Goal: Transaction & Acquisition: Purchase product/service

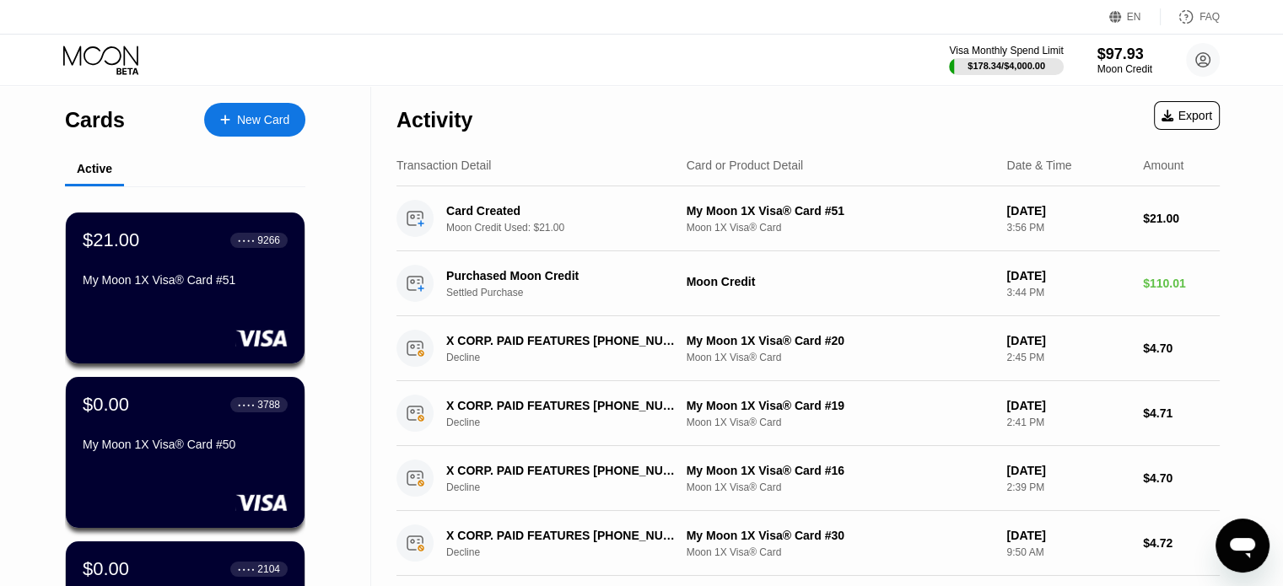
click at [260, 127] on div "New Card" at bounding box center [263, 120] width 52 height 14
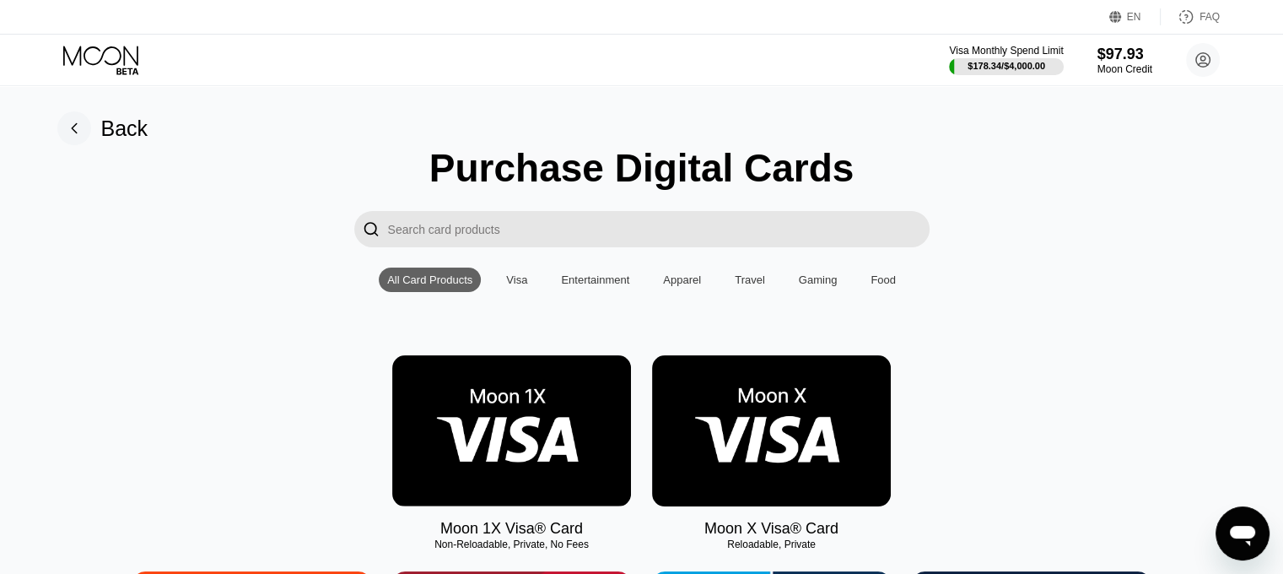
click at [499, 419] on img at bounding box center [511, 430] width 239 height 151
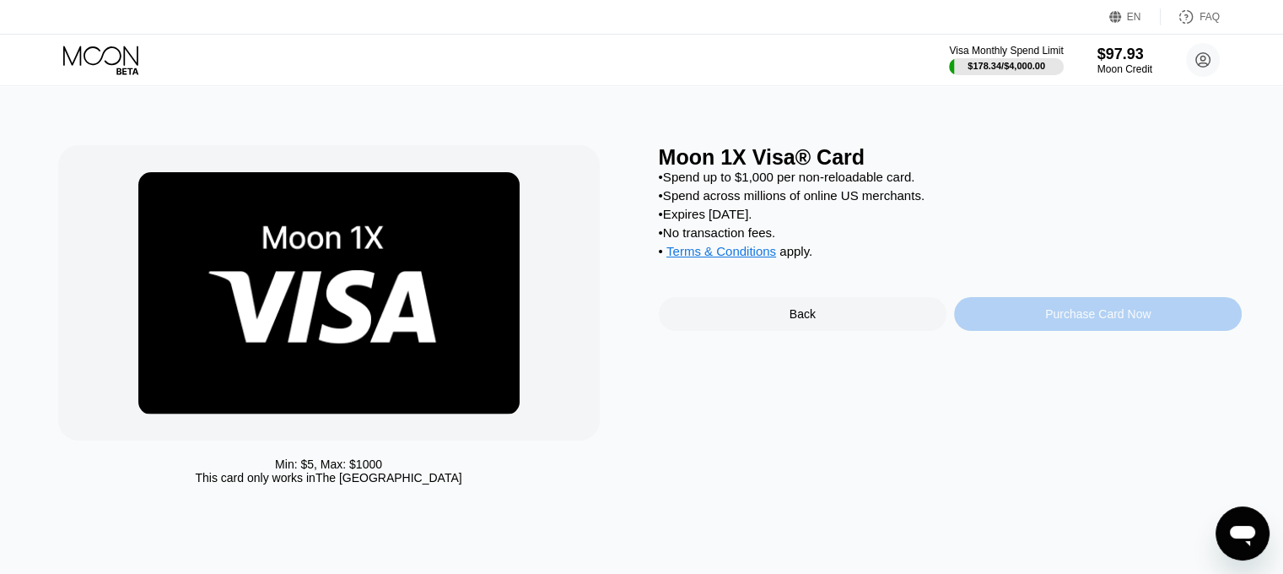
click at [1011, 331] on div "Purchase Card Now" at bounding box center [1098, 314] width 288 height 34
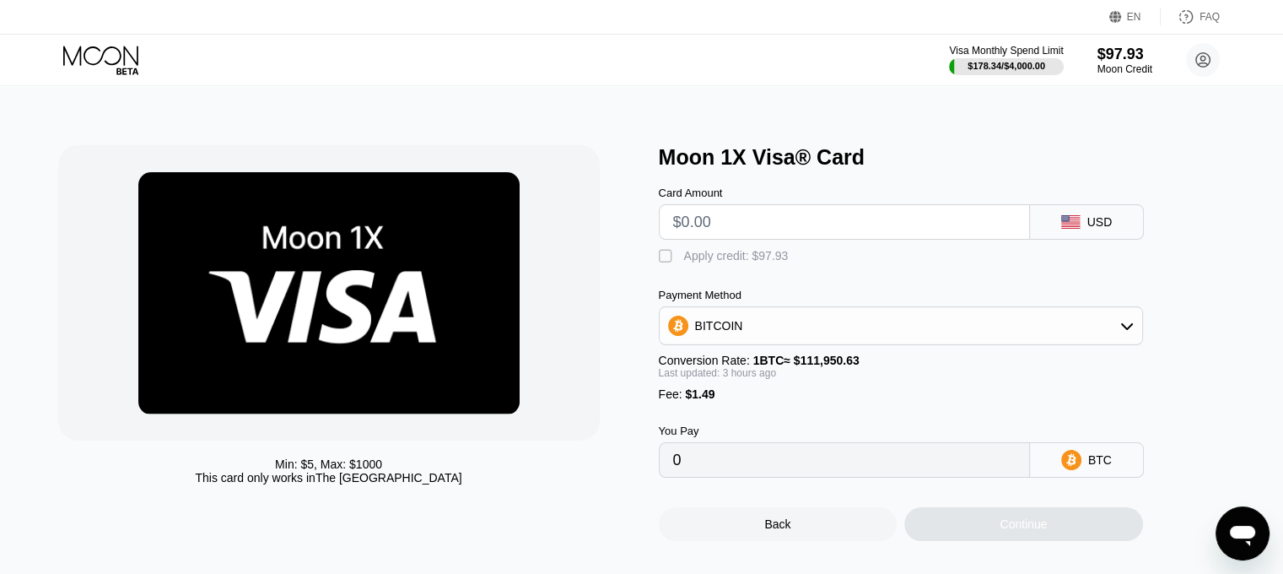
click at [763, 221] on input "text" at bounding box center [844, 222] width 343 height 34
type input "$9"
type input "0.00009308"
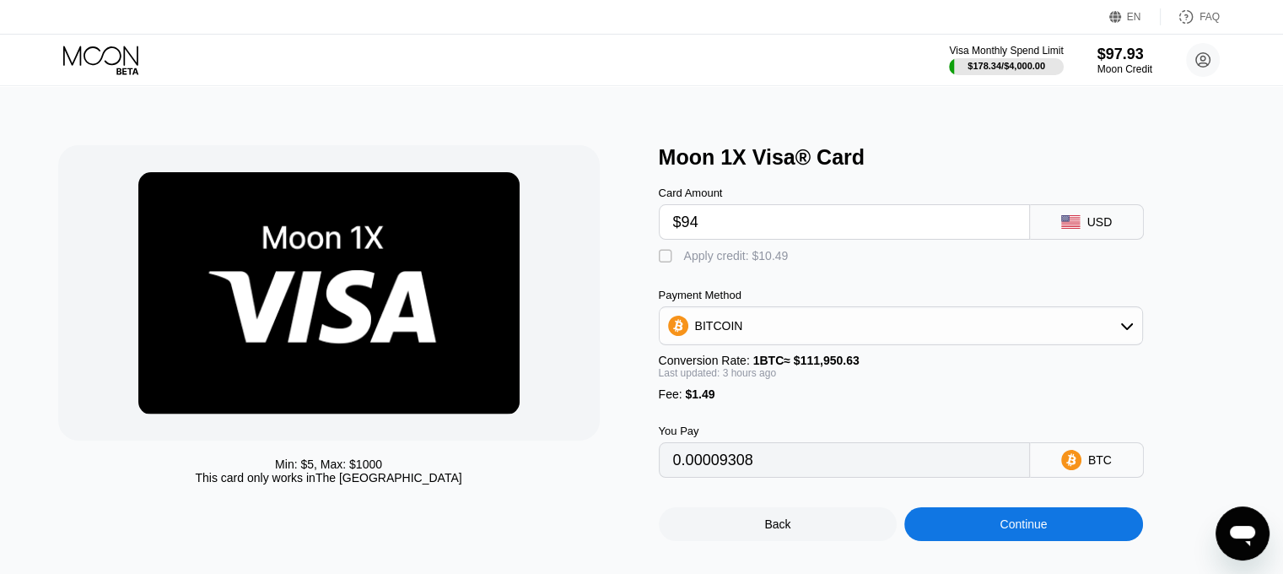
type input "$945"
type input "0.00839772"
type input "$9"
type input "0.00009308"
type input "$9.45"
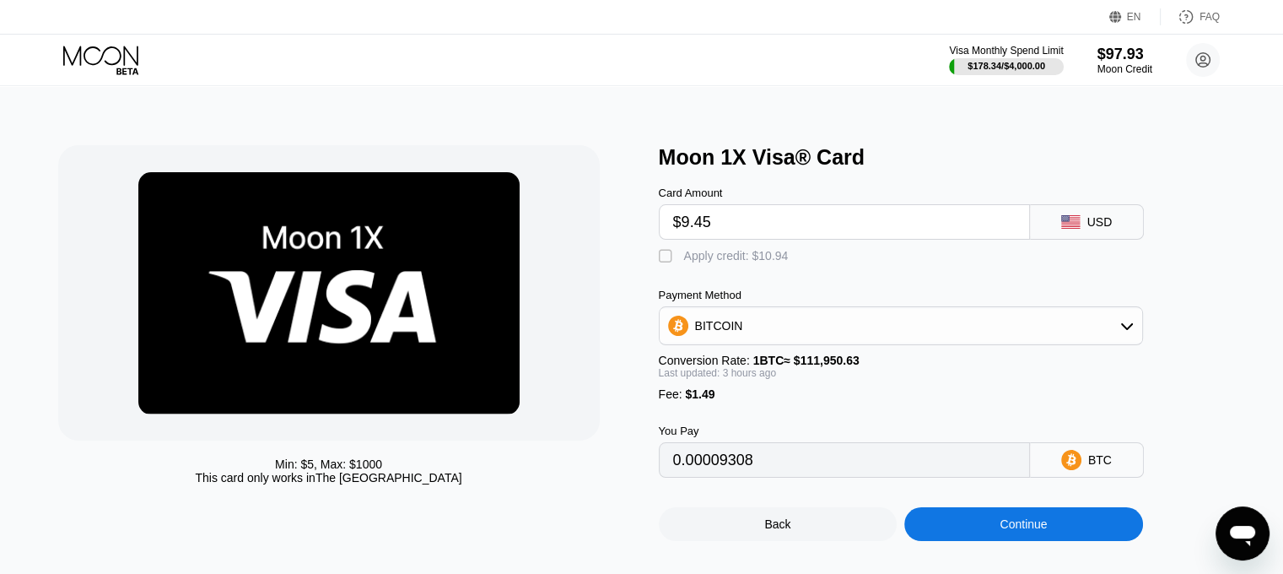
type input "0.00009707"
type input "$9.45"
click at [753, 257] on div "Apply credit: $10.94" at bounding box center [736, 256] width 105 height 14
type input "0"
click at [981, 532] on div "Continue" at bounding box center [1024, 524] width 239 height 34
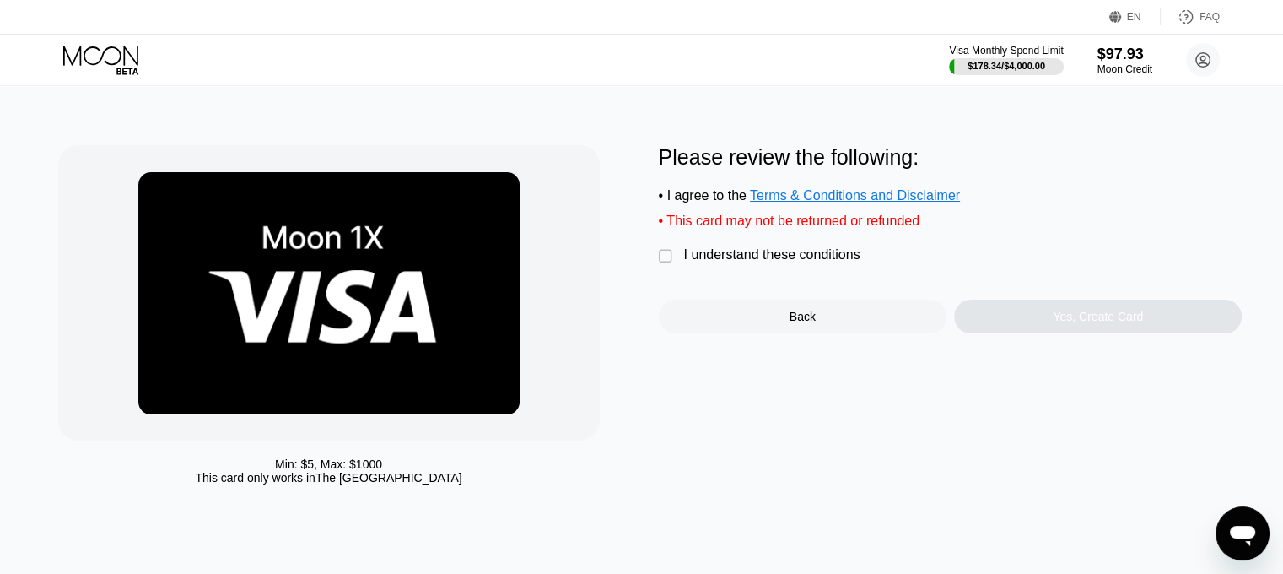
click at [791, 262] on div "I understand these conditions" at bounding box center [772, 254] width 176 height 15
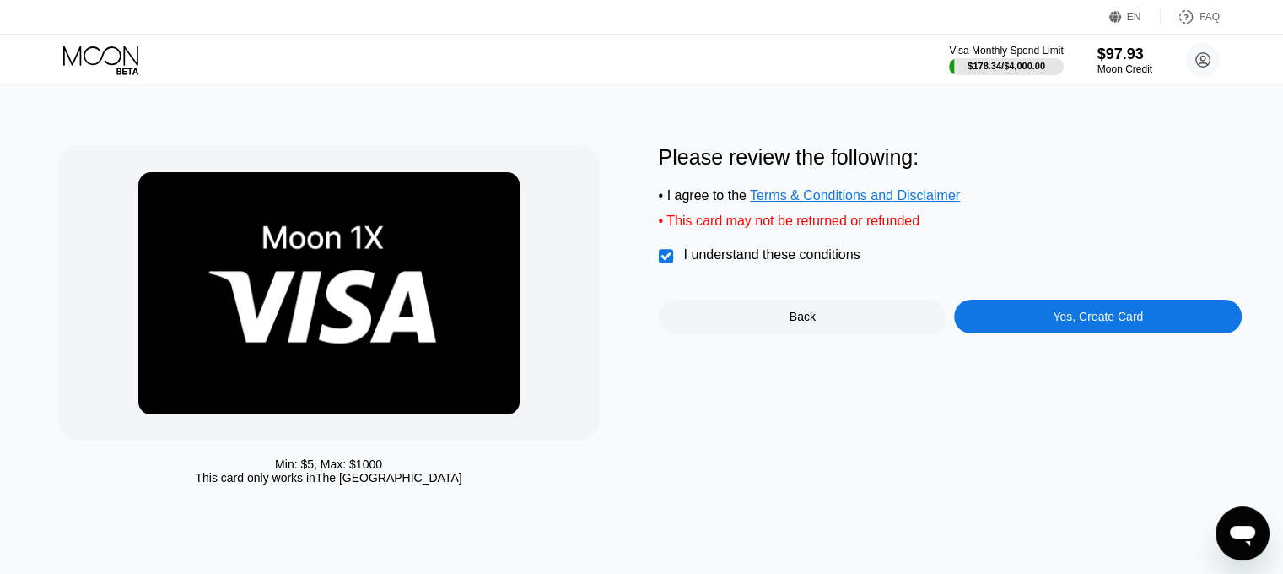
click at [1090, 318] on div "Yes, Create Card" at bounding box center [1098, 317] width 288 height 34
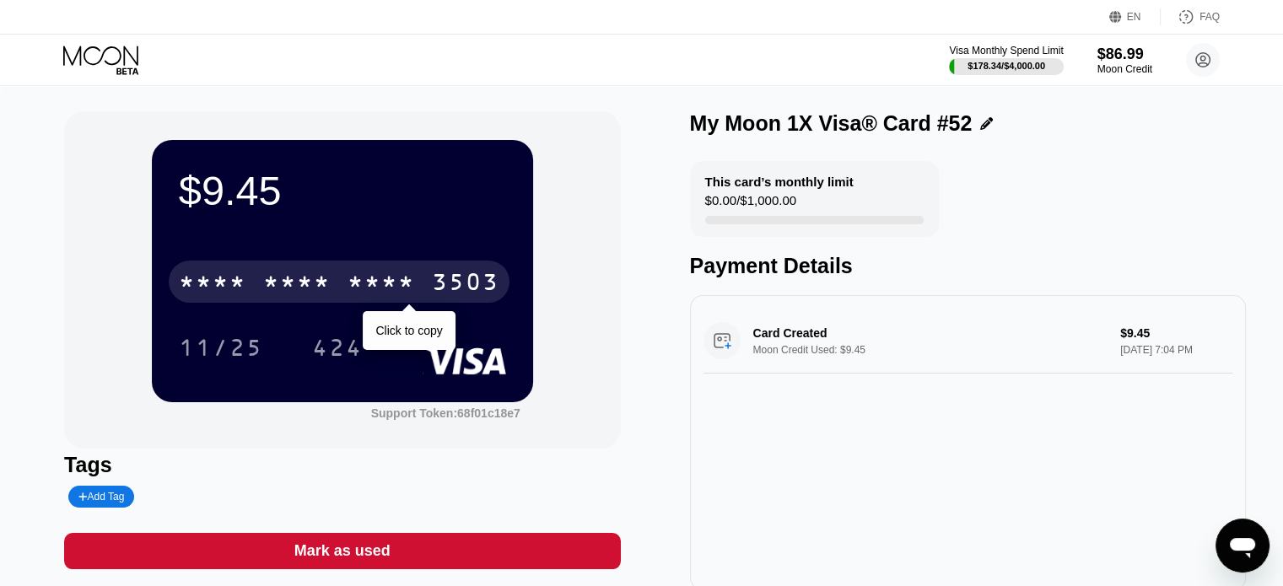
click at [453, 276] on div "3503" at bounding box center [466, 284] width 68 height 27
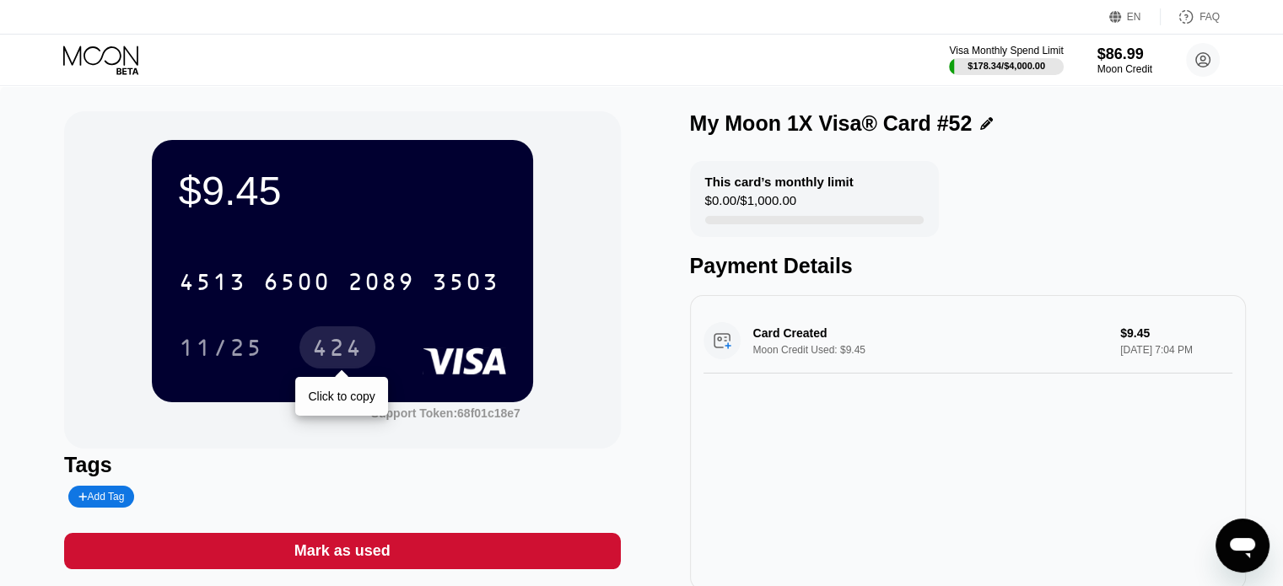
click at [343, 339] on div "424" at bounding box center [337, 350] width 51 height 27
